Goal: Transaction & Acquisition: Purchase product/service

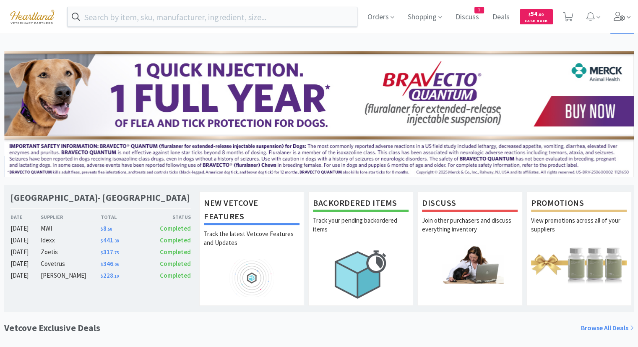
click at [628, 19] on icon at bounding box center [629, 17] width 4 height 8
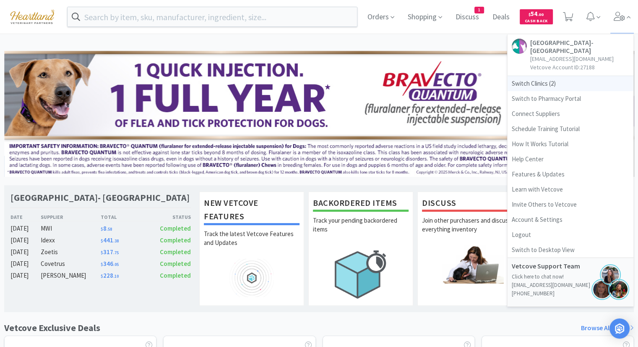
click at [536, 86] on span "Switch Clinics ( 2 )" at bounding box center [571, 83] width 126 height 15
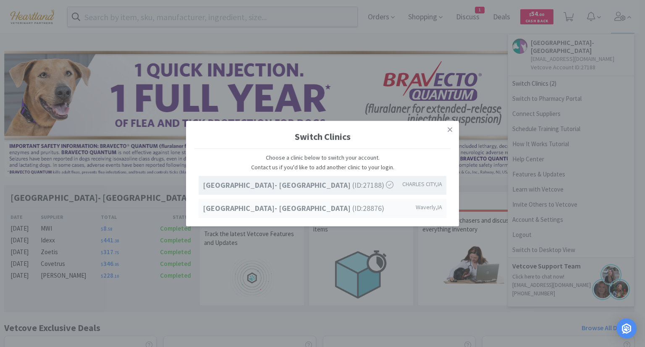
click at [345, 211] on span "Ave of the Saints Animal Hospital- Waverly (ID: 28876 )" at bounding box center [293, 208] width 181 height 12
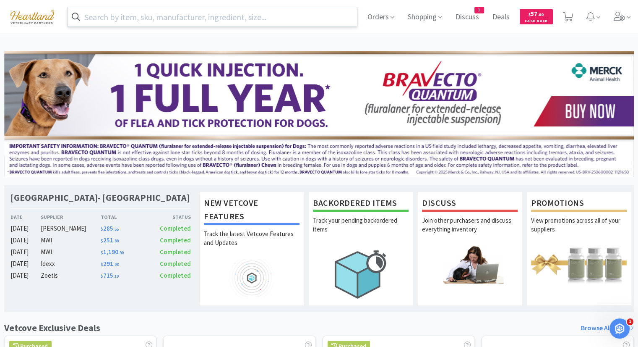
click at [235, 13] on input "text" at bounding box center [213, 16] width 290 height 19
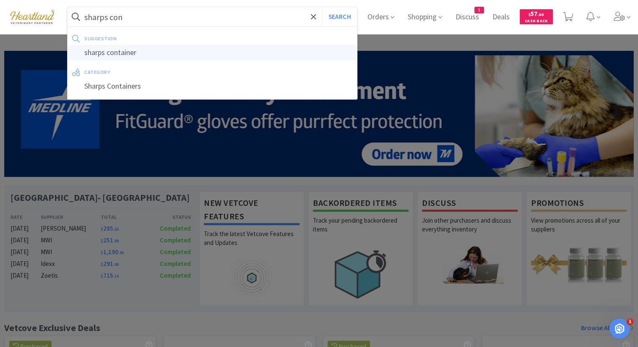
click at [272, 54] on div "sharps container" at bounding box center [213, 53] width 290 height 16
type input "sharps container"
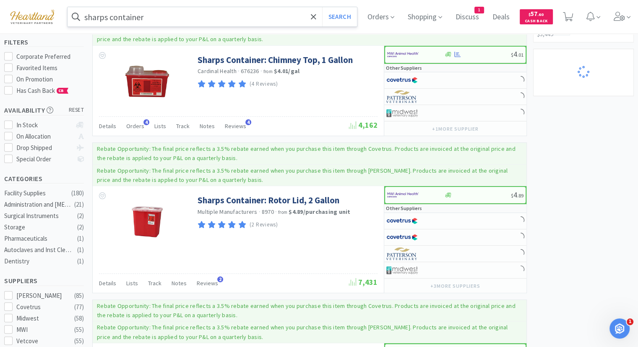
scroll to position [84, 0]
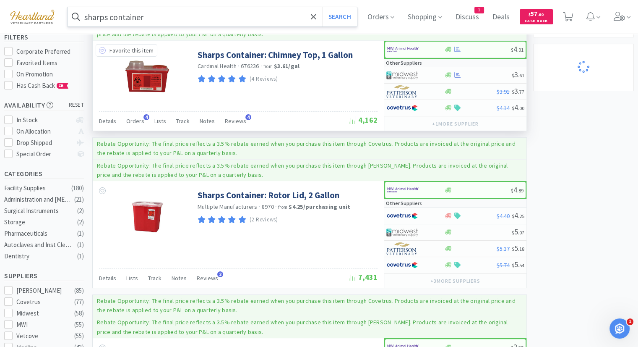
click at [102, 48] on icon at bounding box center [102, 50] width 7 height 7
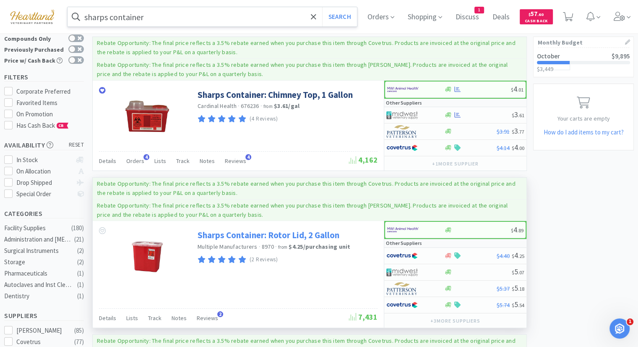
scroll to position [0, 0]
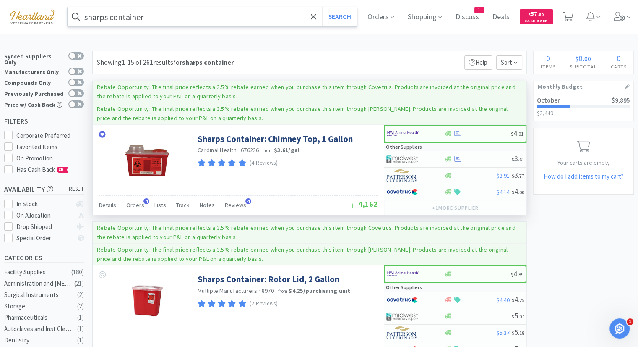
click at [409, 143] on p "Other Suppliers" at bounding box center [404, 147] width 36 height 8
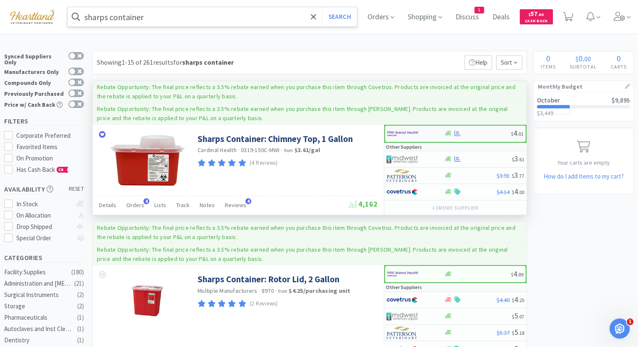
click at [409, 130] on img at bounding box center [402, 133] width 31 height 13
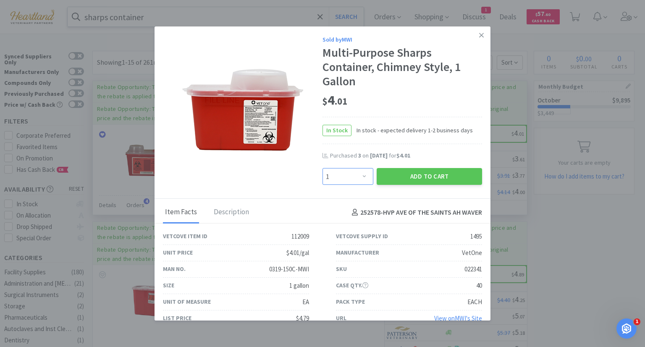
click at [361, 173] on select "Enter Quantity 1 2 3 4 5 6 7 8 9 10 11 12 13 14 15 16 17 18 19 20 Enter Quantity" at bounding box center [347, 176] width 51 height 17
select select "3"
click at [322, 168] on select "Enter Quantity 1 2 3 4 5 6 7 8 9 10 11 12 13 14 15 16 17 18 19 20 Enter Quantity" at bounding box center [347, 176] width 51 height 17
click at [445, 177] on button "Add to Cart" at bounding box center [429, 176] width 105 height 17
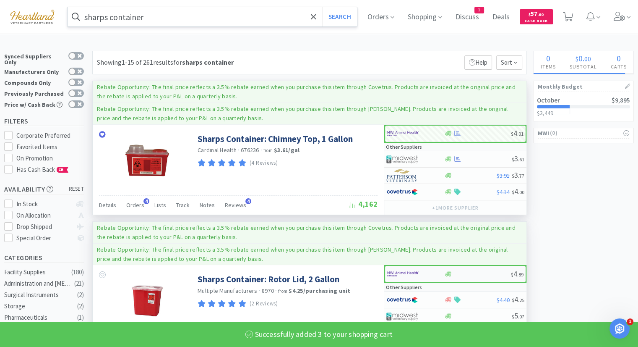
select select "3"
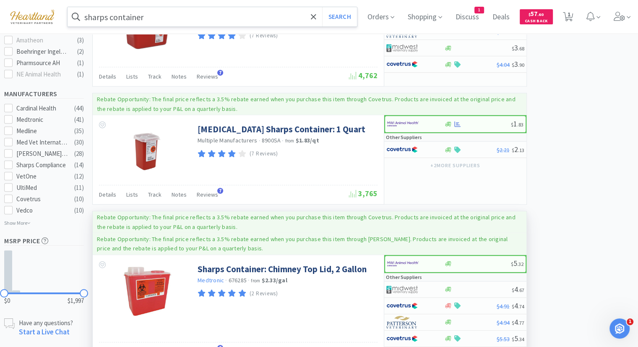
scroll to position [462, 0]
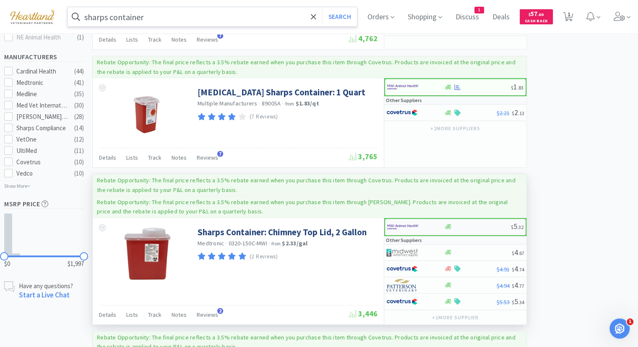
click at [403, 221] on img at bounding box center [402, 226] width 31 height 13
select select "1"
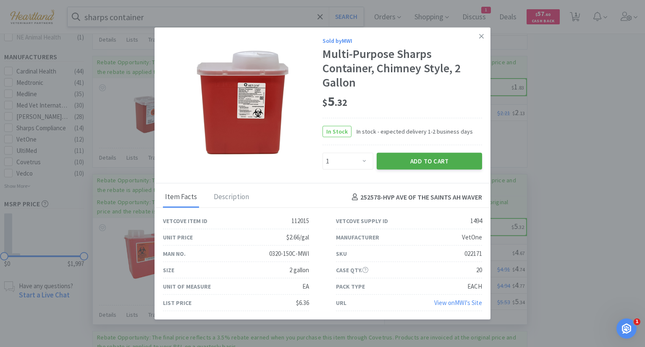
click at [434, 161] on button "Add to Cart" at bounding box center [429, 160] width 105 height 17
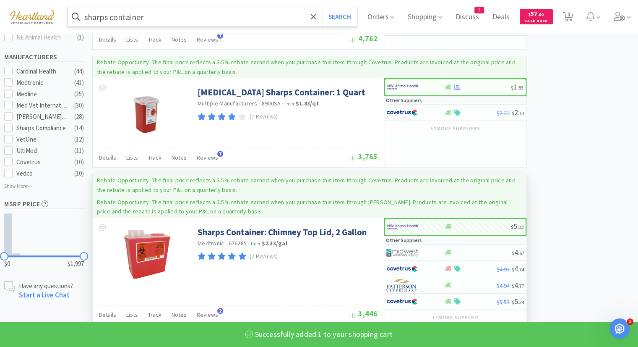
select select "1"
select select "3"
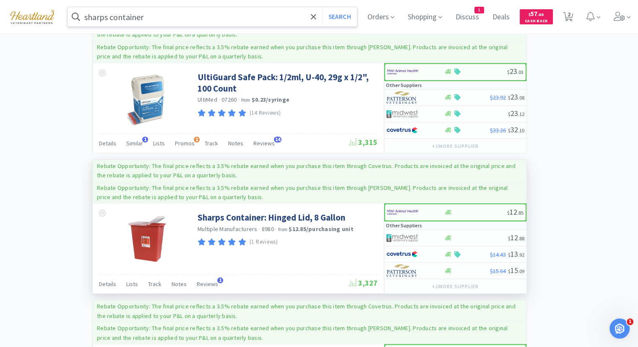
scroll to position [798, 0]
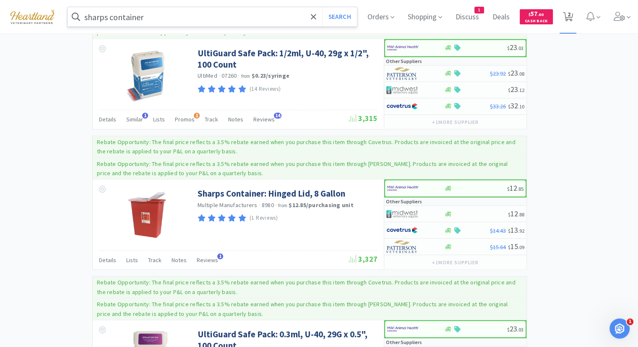
click at [571, 13] on span "2" at bounding box center [569, 14] width 3 height 34
select select "1"
select select "3"
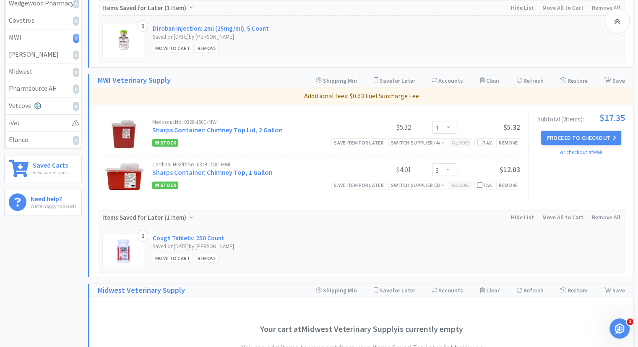
scroll to position [228, 0]
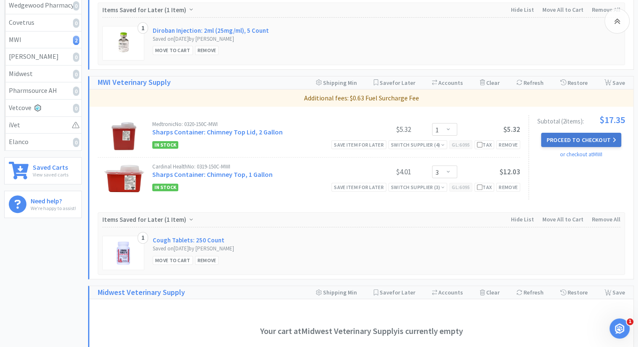
click at [616, 140] on button "Proceed to Checkout" at bounding box center [582, 140] width 80 height 14
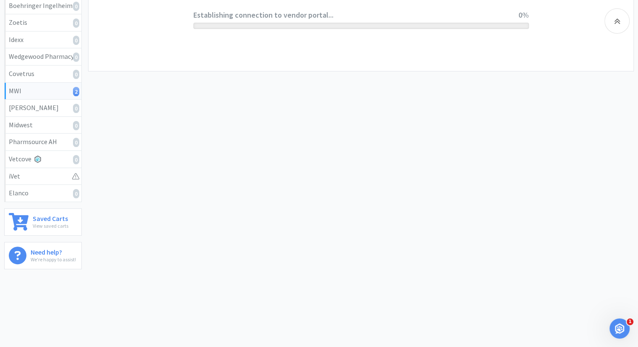
scroll to position [175, 0]
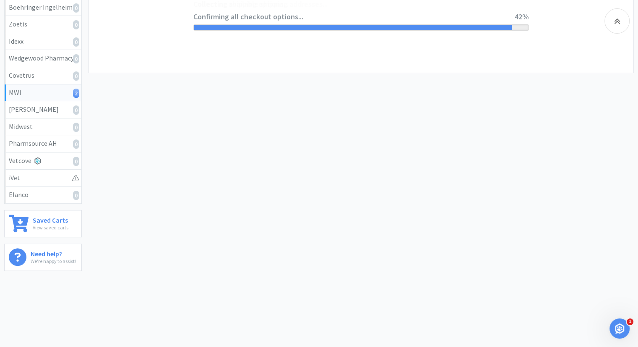
select select "STD_"
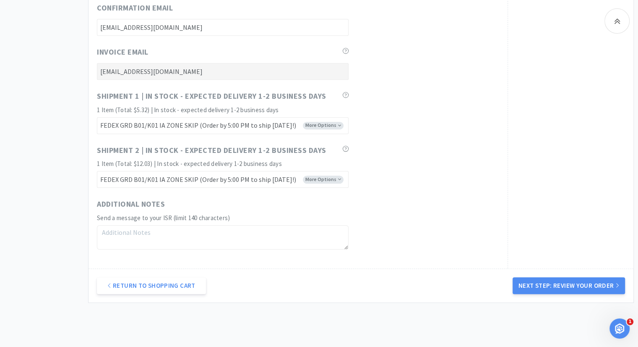
scroll to position [495, 0]
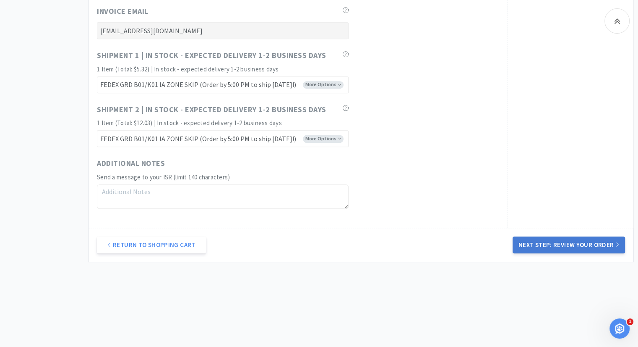
click at [582, 245] on button "Next Step: Review Your Order" at bounding box center [569, 244] width 113 height 17
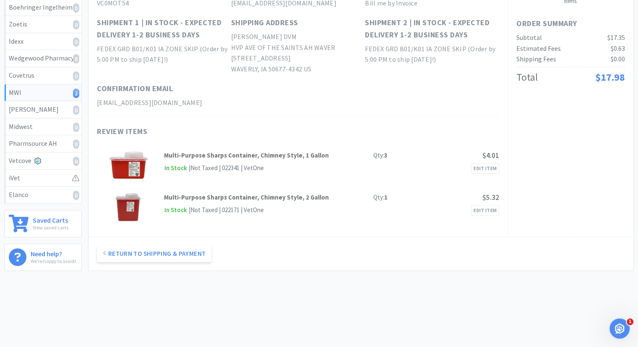
scroll to position [0, 0]
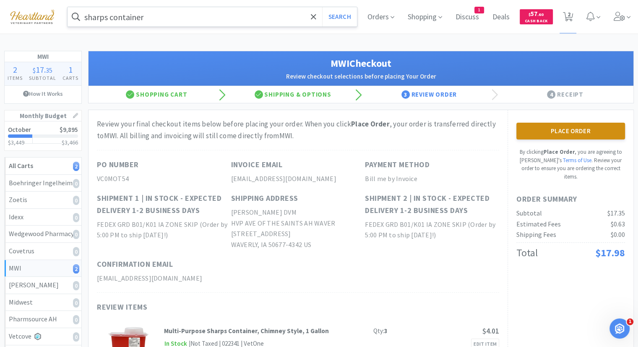
click at [547, 131] on button "Place Order" at bounding box center [571, 131] width 109 height 17
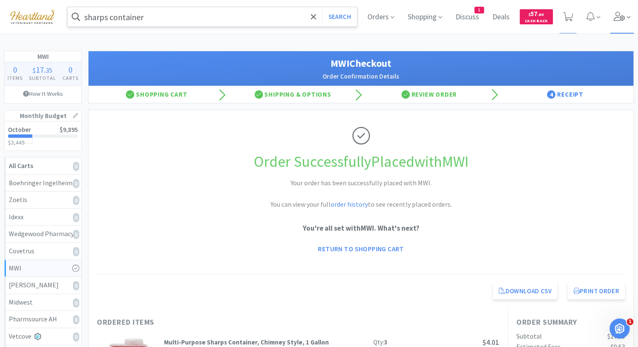
click at [617, 19] on icon at bounding box center [620, 16] width 12 height 9
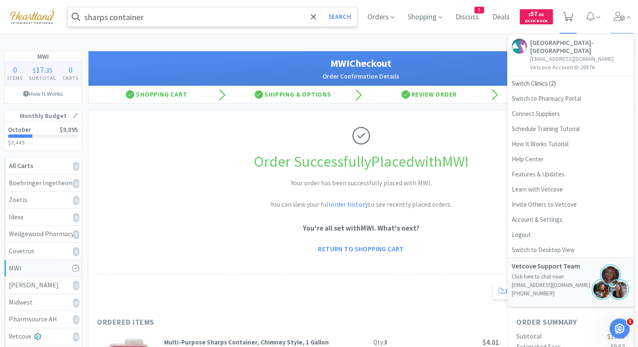
click at [566, 14] on icon at bounding box center [568, 16] width 10 height 9
